Goal: Transaction & Acquisition: Download file/media

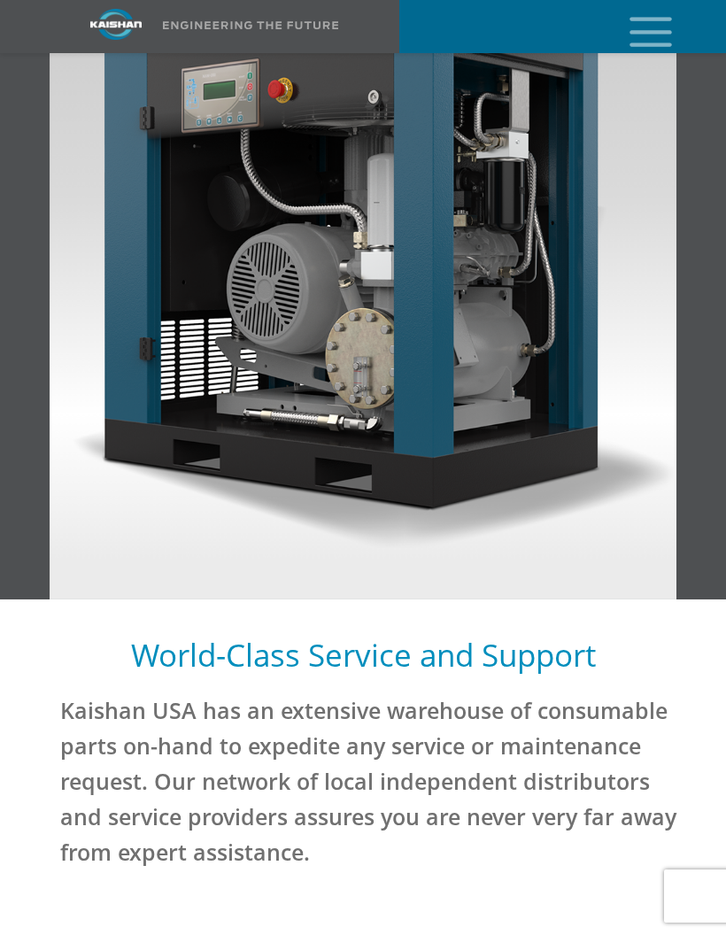
scroll to position [3386, 0]
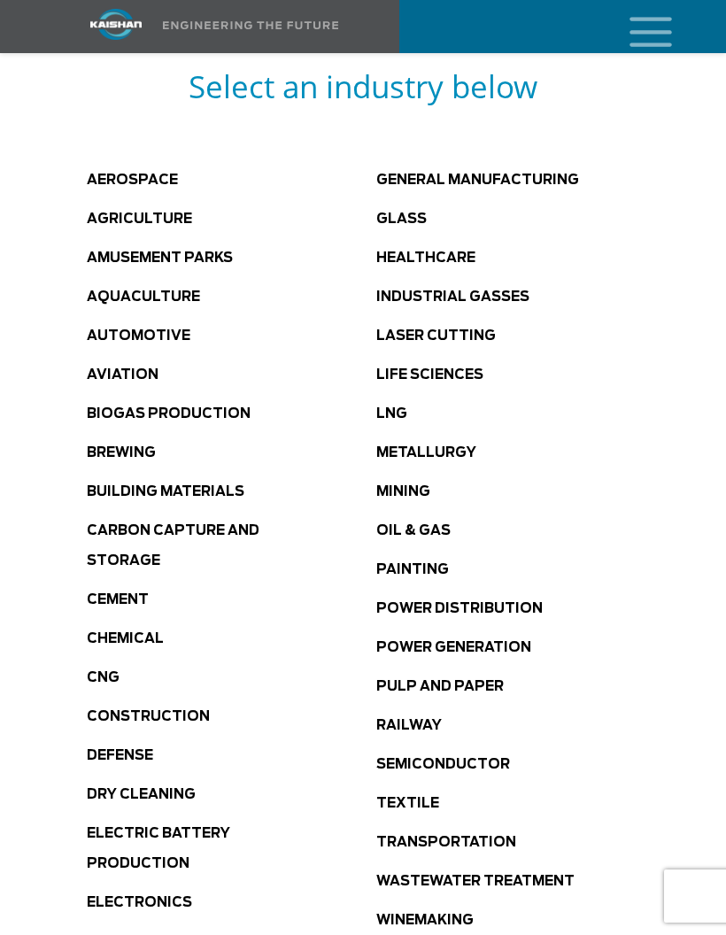
scroll to position [876, 0]
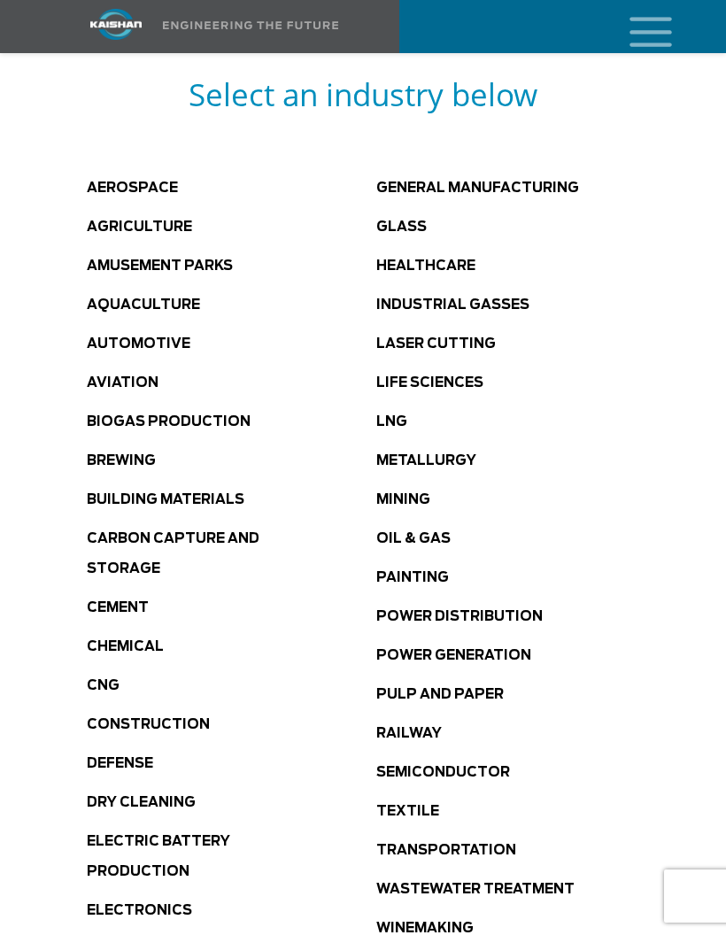
click at [479, 337] on link "Laser Cutting" at bounding box center [436, 343] width 120 height 13
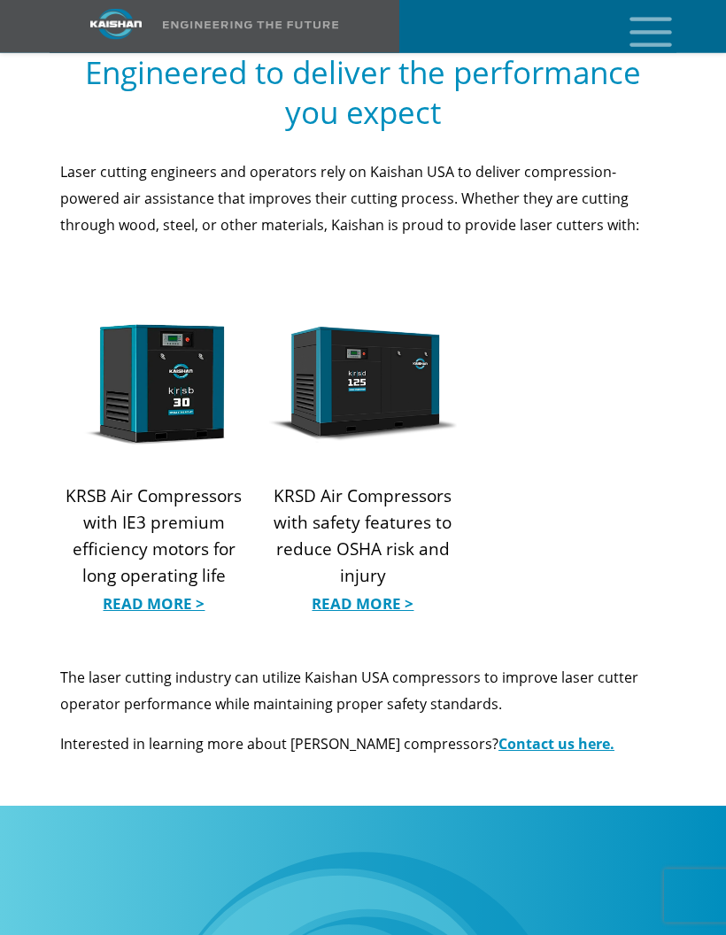
scroll to position [2116, 0]
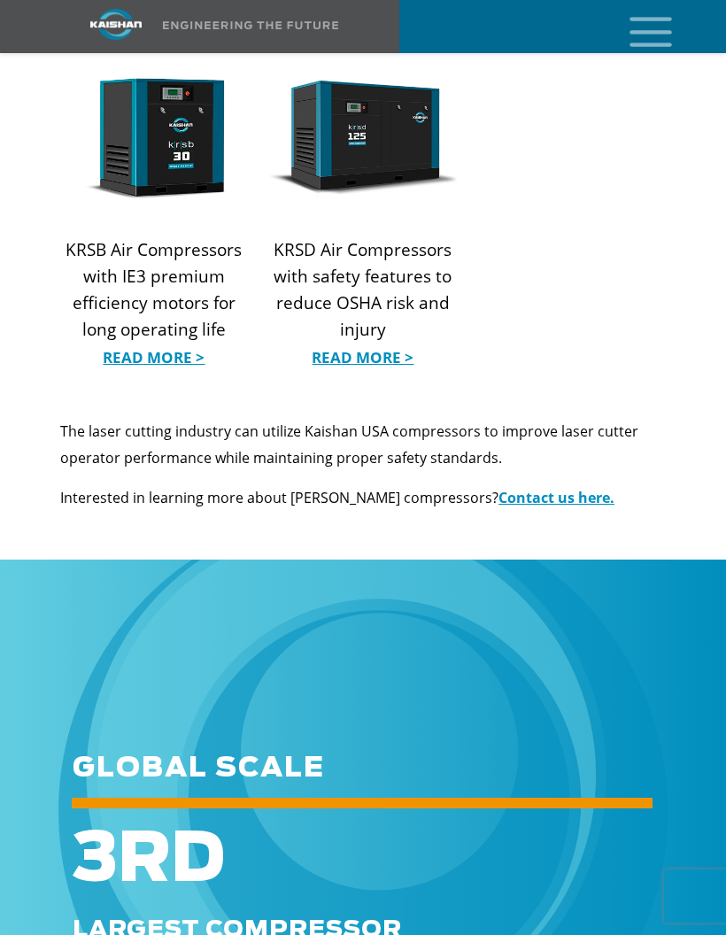
click at [145, 344] on link "Read More >" at bounding box center [154, 357] width 188 height 27
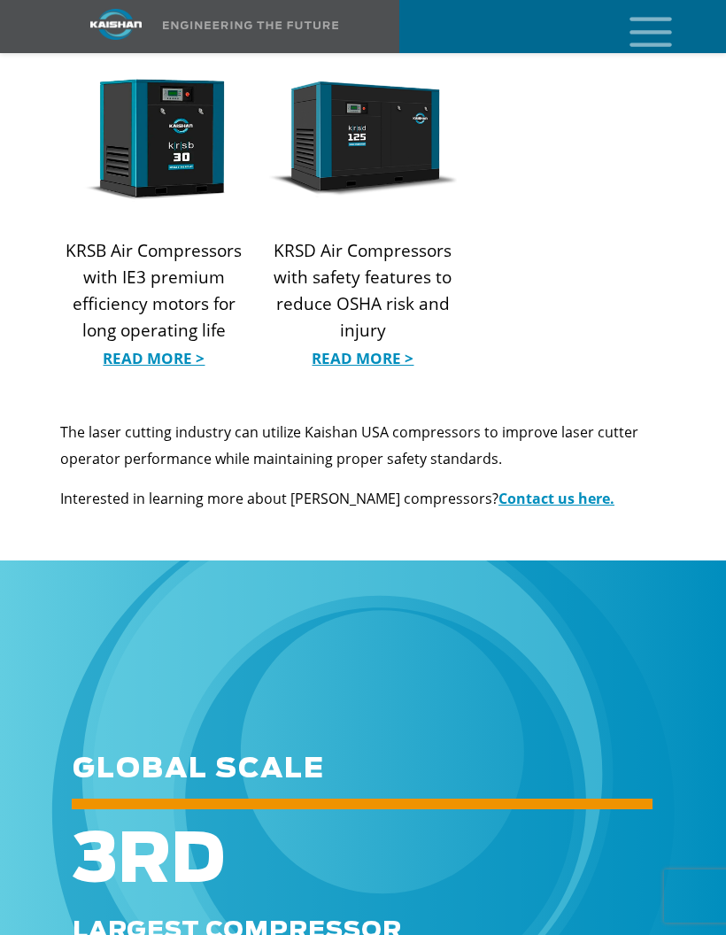
scroll to position [1953, 0]
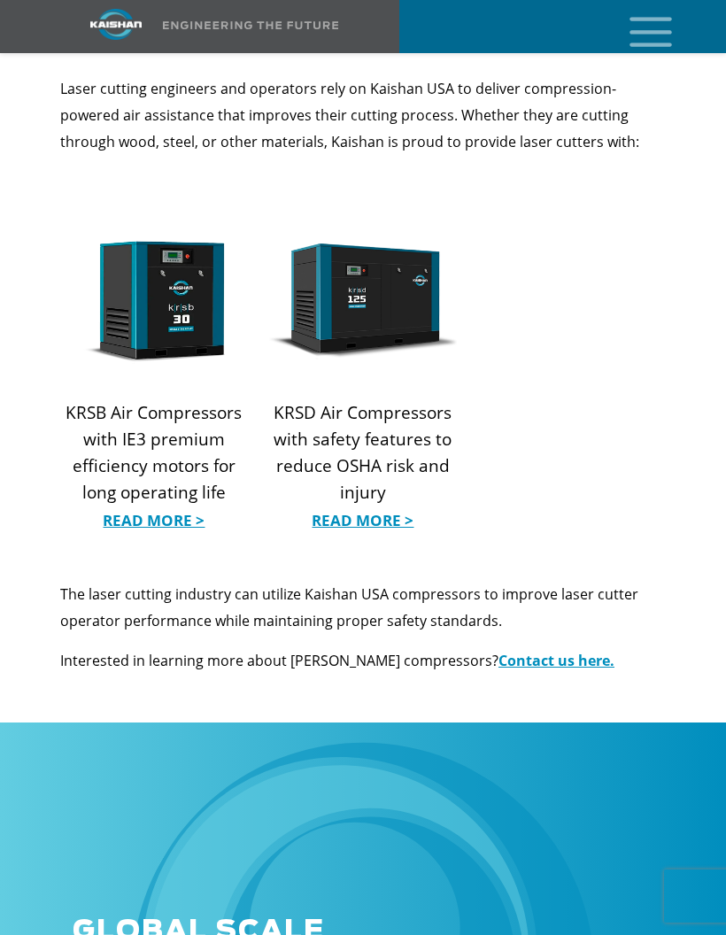
click at [398, 507] on link "Read More >" at bounding box center [363, 520] width 188 height 27
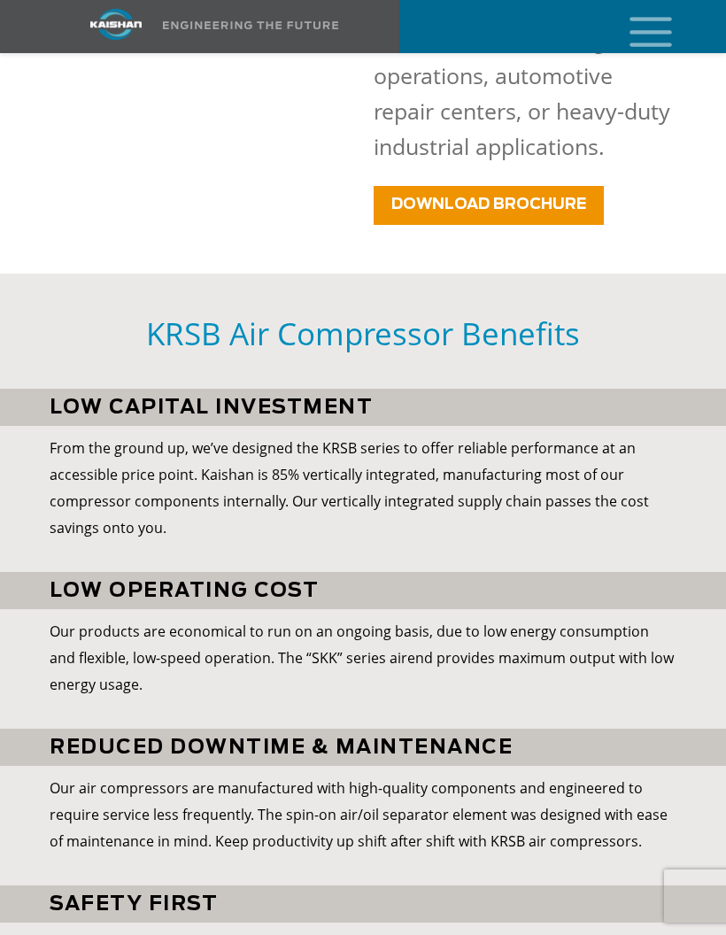
scroll to position [1581, 0]
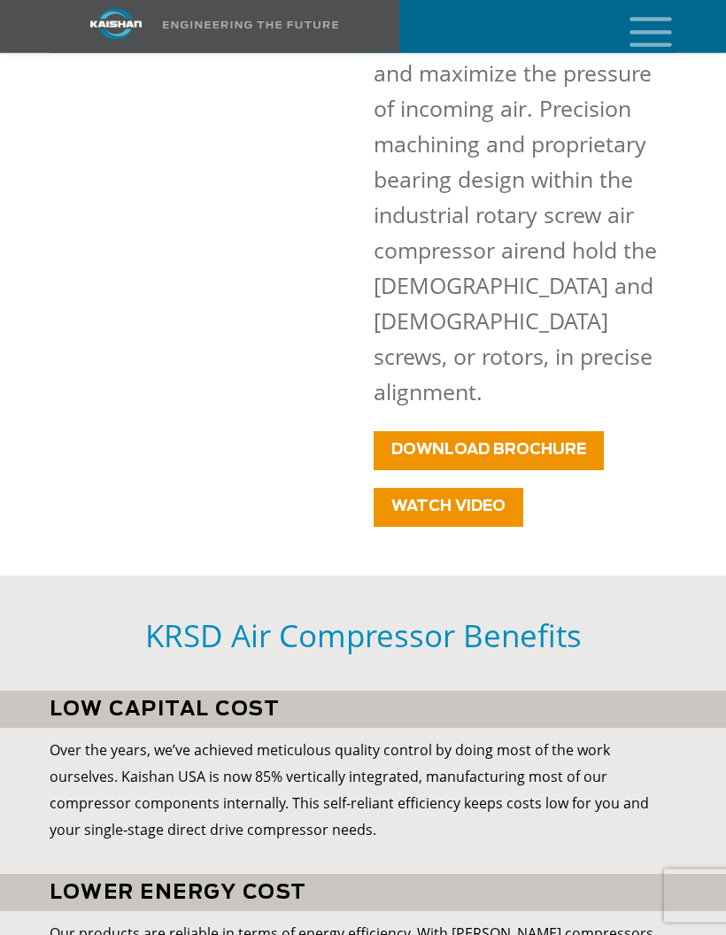
scroll to position [1632, 0]
click at [558, 431] on link "DOWNLOAD BROCHURE" at bounding box center [489, 450] width 230 height 39
